Goal: Navigation & Orientation: Find specific page/section

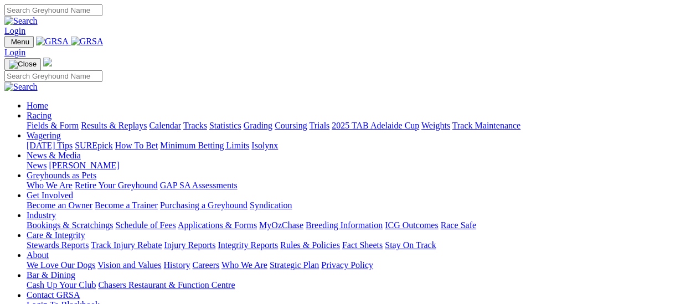
click at [40, 121] on link "Fields & Form" at bounding box center [53, 125] width 52 height 9
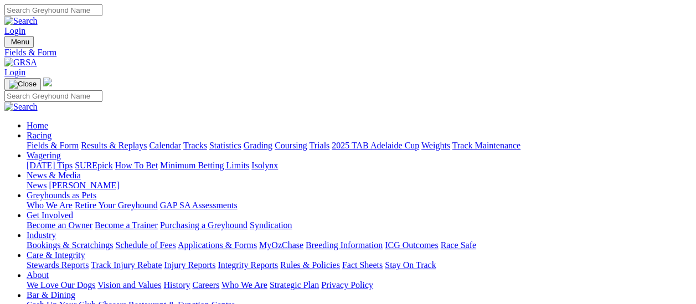
click at [47, 180] on link "News" at bounding box center [37, 184] width 20 height 9
click at [119, 180] on link "[PERSON_NAME]" at bounding box center [84, 184] width 70 height 9
click at [58, 141] on link "Fields & Form" at bounding box center [53, 145] width 52 height 9
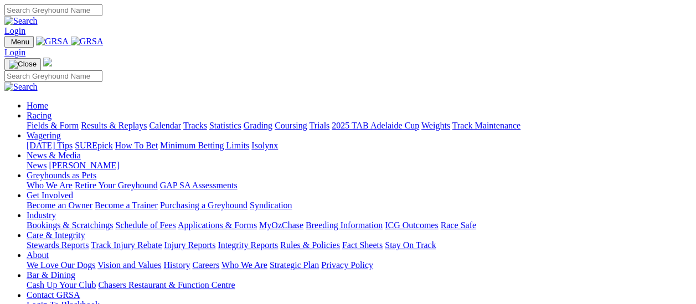
click at [63, 121] on link "Fields & Form" at bounding box center [53, 125] width 52 height 9
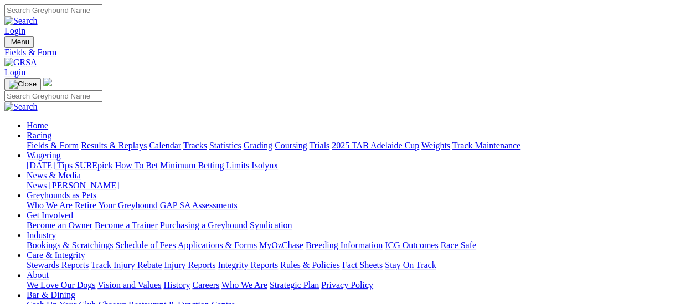
click at [81, 171] on link "News & Media" at bounding box center [54, 175] width 54 height 9
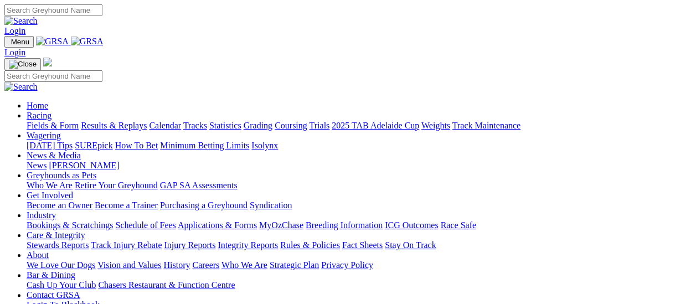
click at [61, 121] on link "Fields & Form" at bounding box center [53, 125] width 52 height 9
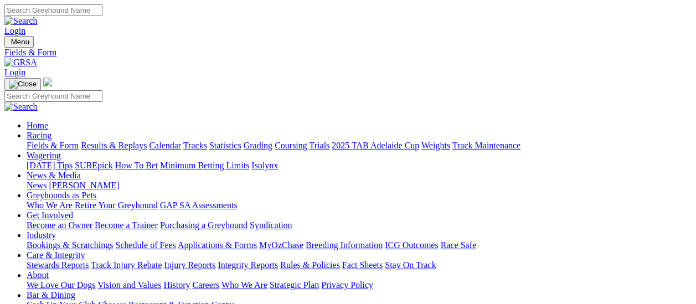
click at [47, 180] on link "News" at bounding box center [37, 184] width 20 height 9
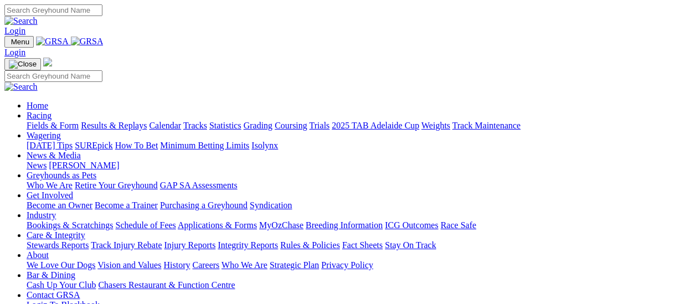
click at [59, 121] on link "Fields & Form" at bounding box center [53, 125] width 52 height 9
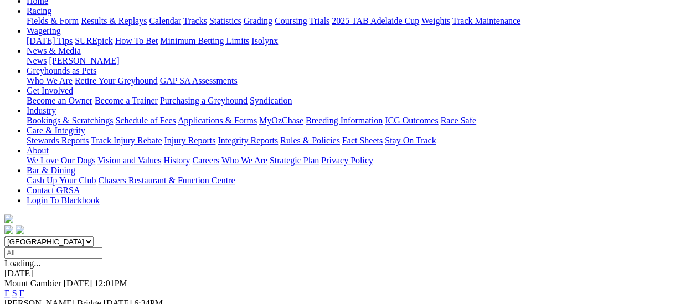
scroll to position [55, 0]
